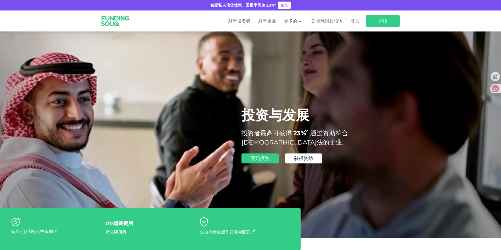
click at [438, 106] on div at bounding box center [250, 134] width 501 height 206
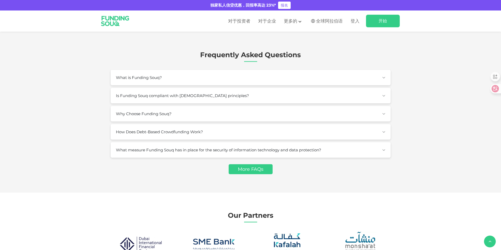
type tc-range-slider "4"
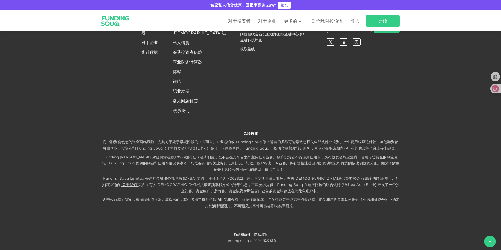
scroll to position [1414, 0]
drag, startPoint x: 291, startPoint y: 147, endPoint x: 240, endPoint y: 147, distance: 51.6
click at [240, 117] on div "关于 关于我们 对于投资者 对于企业 统计数据 [PHONE_NUMBER]" at bounding box center [270, 61] width 259 height 112
copy font "[EMAIL_ADDRESS][DOMAIN_NAME]"
